Goal: Use online tool/utility: Utilize a website feature to perform a specific function

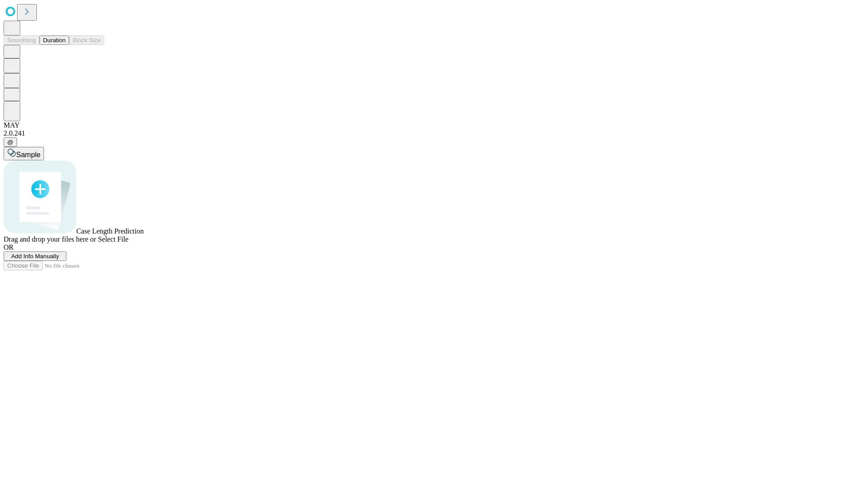
click at [66, 45] on button "Duration" at bounding box center [54, 39] width 30 height 9
click at [59, 259] on span "Add Info Manually" at bounding box center [35, 256] width 48 height 7
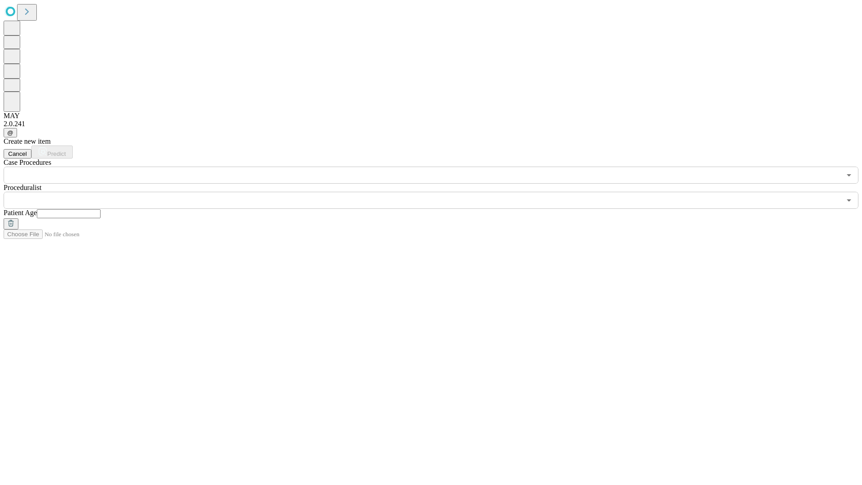
click at [101, 209] on input "text" at bounding box center [69, 213] width 64 height 9
type input "**"
click at [437, 192] on input "text" at bounding box center [422, 200] width 837 height 17
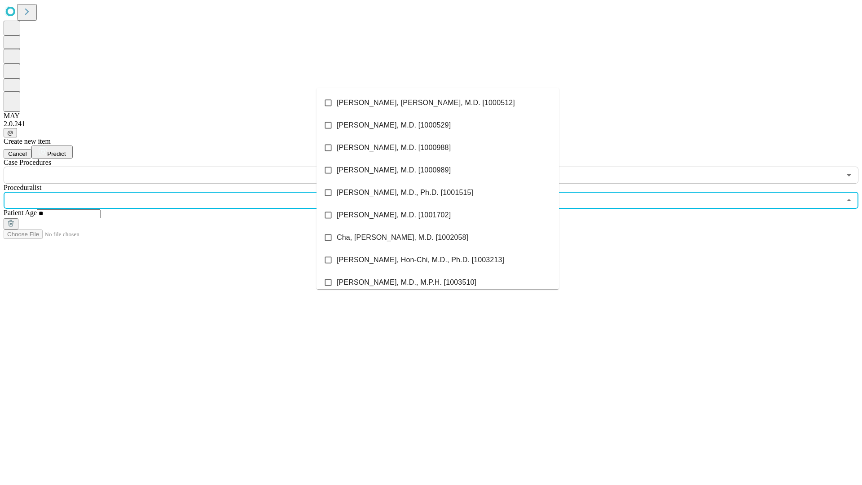
click at [438, 103] on li "[PERSON_NAME], [PERSON_NAME], M.D. [1000512]" at bounding box center [437, 103] width 242 height 22
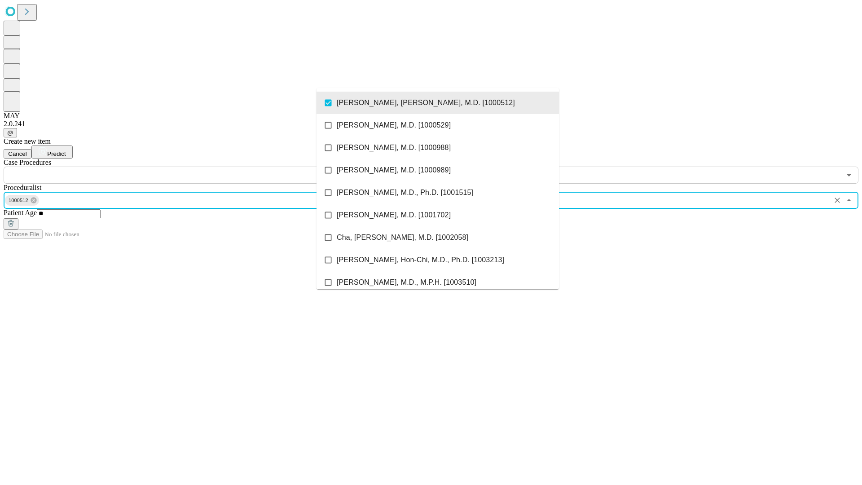
click at [188, 166] on input "text" at bounding box center [422, 174] width 837 height 17
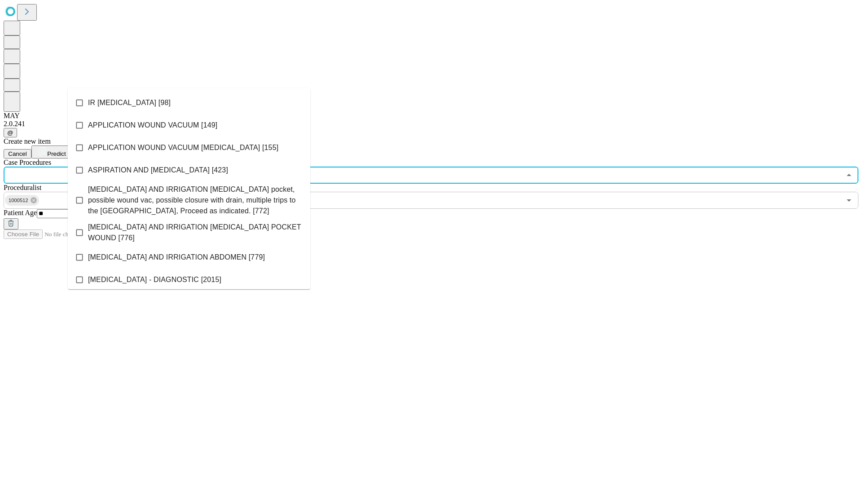
click at [189, 103] on li "IR [MEDICAL_DATA] [98]" at bounding box center [189, 103] width 242 height 22
click at [66, 150] on span "Predict" at bounding box center [56, 153] width 18 height 7
